Goal: Navigation & Orientation: Go to known website

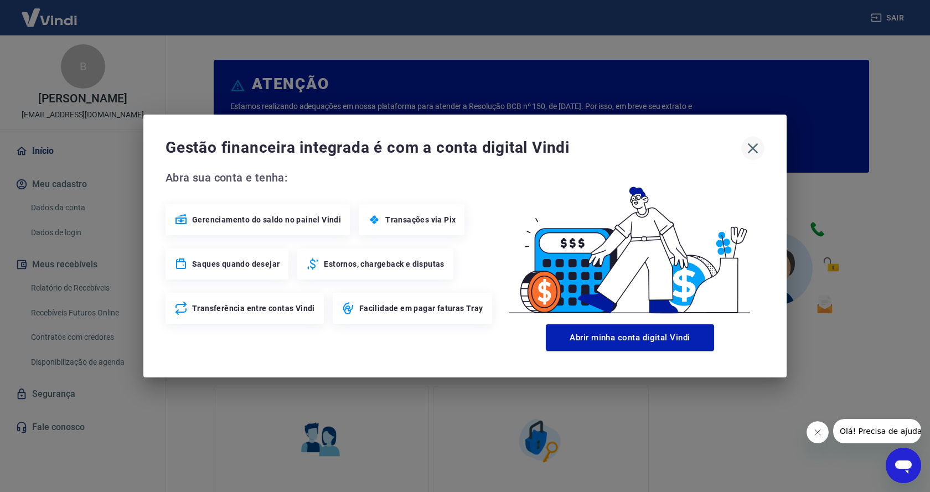
click at [749, 146] on icon "button" at bounding box center [753, 148] width 18 height 18
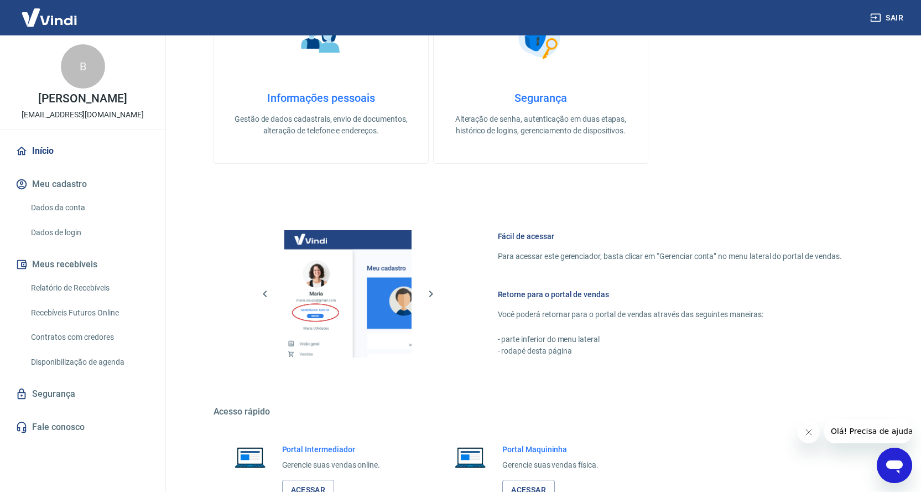
scroll to position [485, 0]
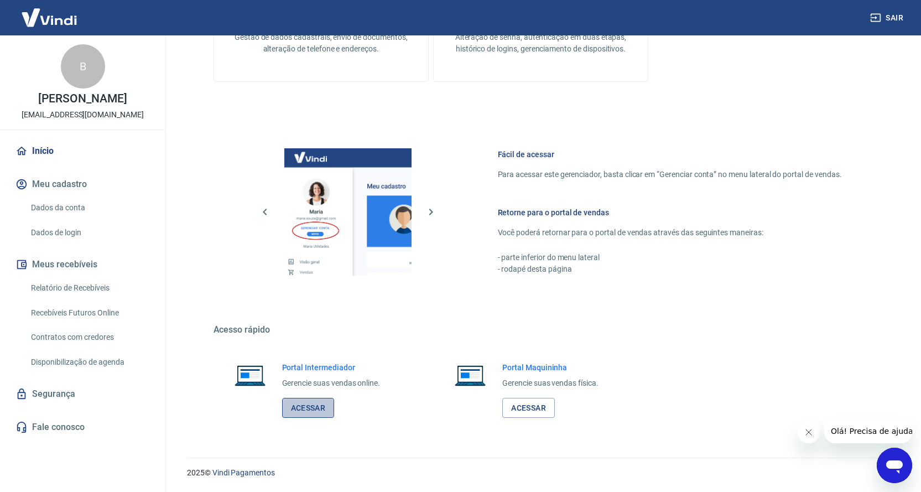
click at [314, 409] on link "Acessar" at bounding box center [308, 408] width 53 height 20
